Goal: Information Seeking & Learning: Learn about a topic

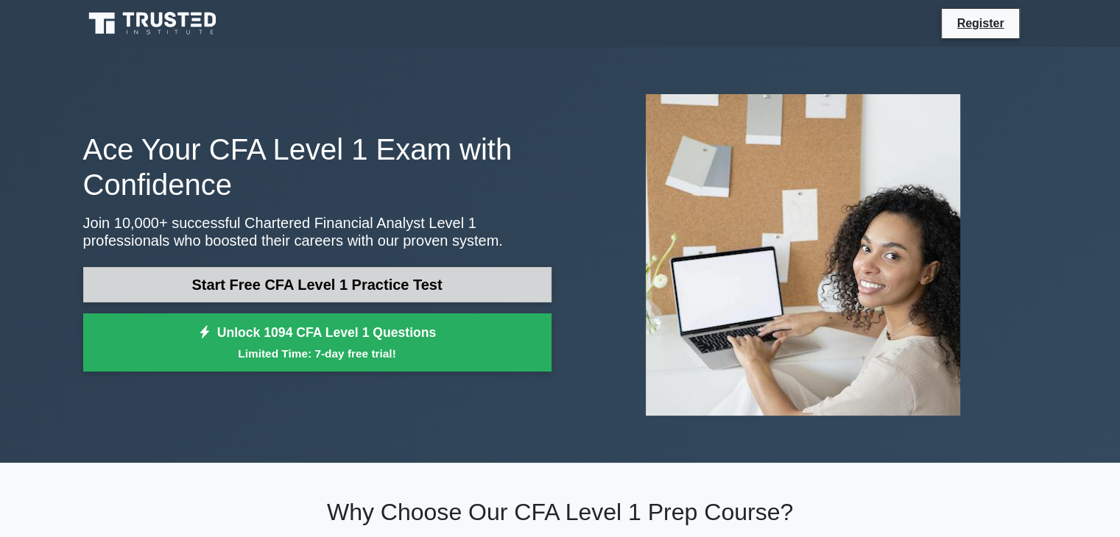
click at [371, 289] on link "Start Free CFA Level 1 Practice Test" at bounding box center [317, 284] width 468 height 35
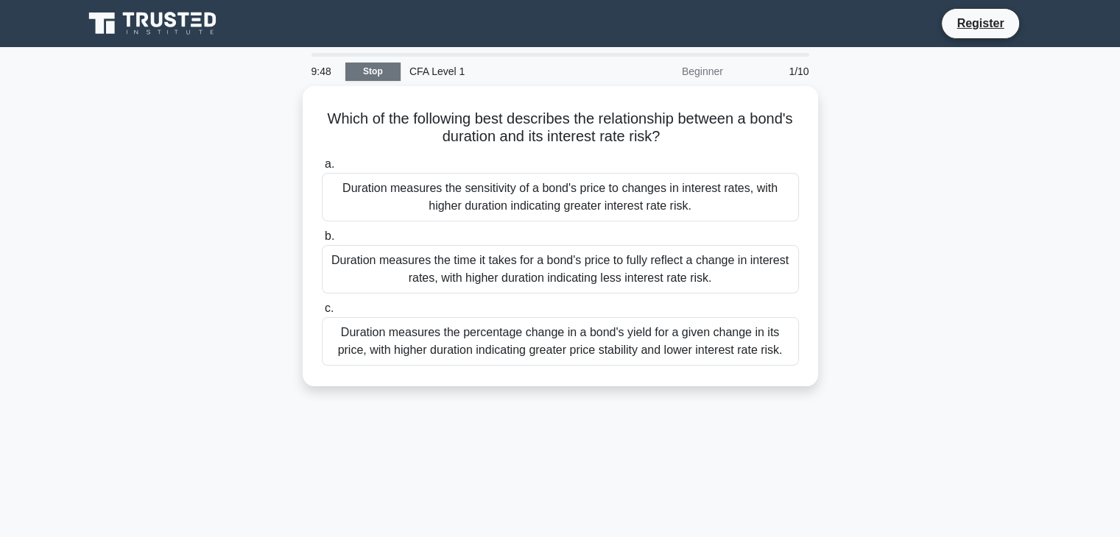
click at [386, 74] on link "Stop" at bounding box center [372, 72] width 55 height 18
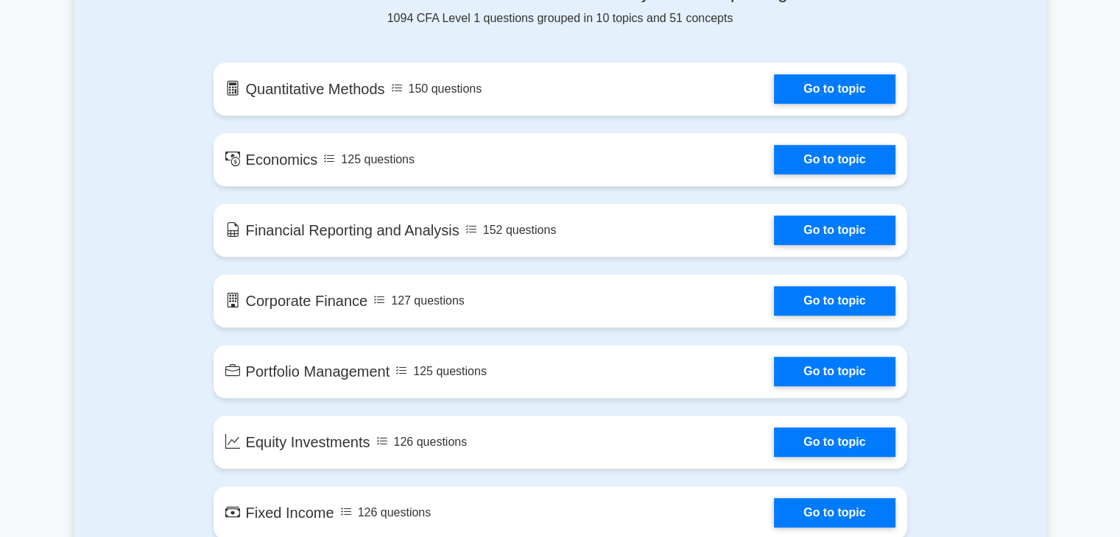
scroll to position [736, 0]
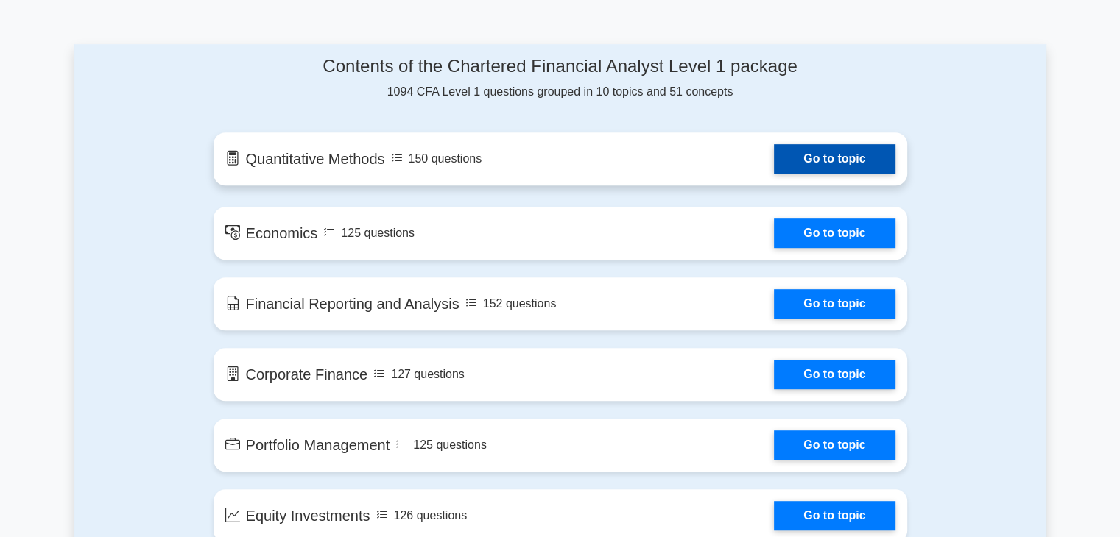
click at [832, 165] on link "Go to topic" at bounding box center [834, 158] width 121 height 29
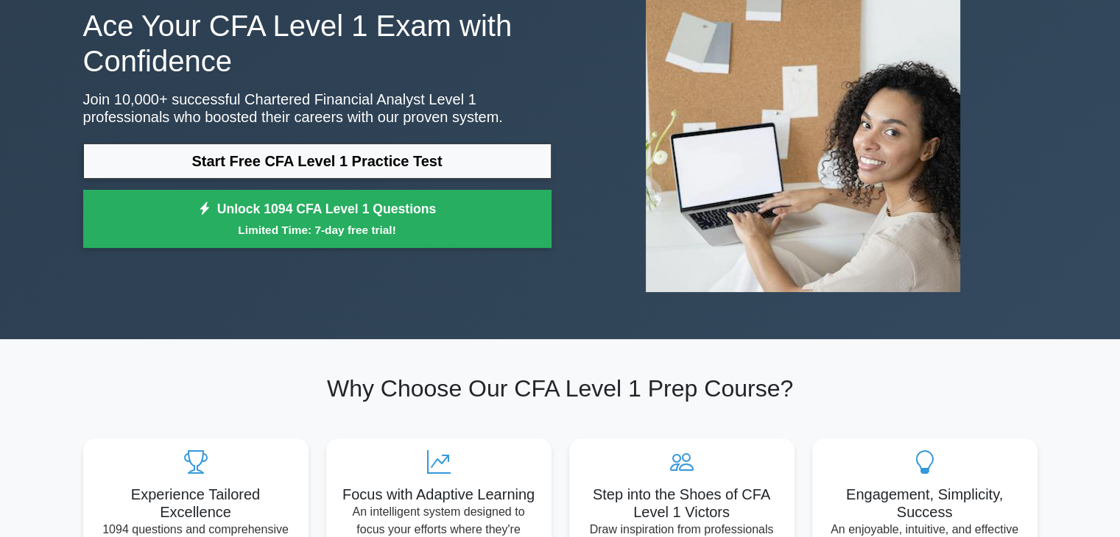
scroll to position [0, 0]
